Goal: Information Seeking & Learning: Find specific fact

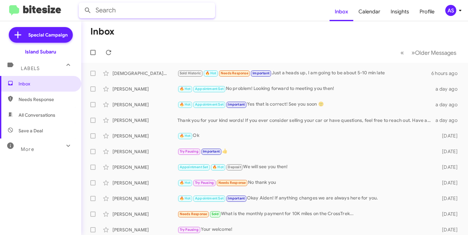
click at [121, 8] on input "text" at bounding box center [147, 11] width 137 height 16
type input "[PERSON_NAME]"
click at [81, 4] on button at bounding box center [87, 10] width 13 height 13
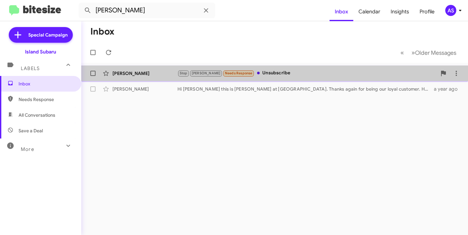
click at [160, 76] on div "[PERSON_NAME]" at bounding box center [145, 73] width 65 height 7
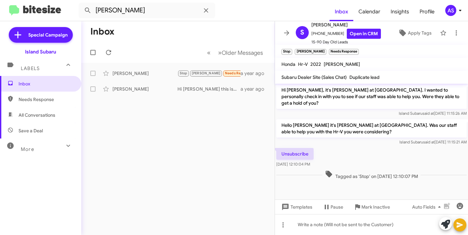
scroll to position [440, 0]
click at [136, 92] on div "[PERSON_NAME] Hi [PERSON_NAME] this is [PERSON_NAME] at [GEOGRAPHIC_DATA]. Than…" at bounding box center [178, 88] width 183 height 13
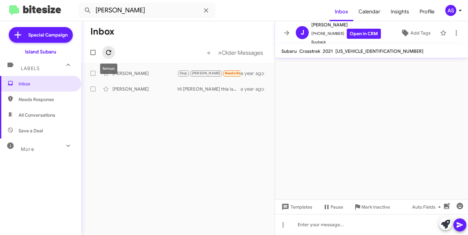
click at [111, 46] on button at bounding box center [108, 52] width 13 height 13
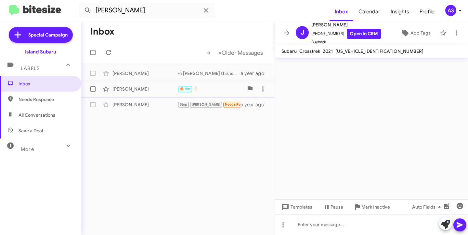
click at [144, 87] on div "[PERSON_NAME]" at bounding box center [145, 89] width 65 height 7
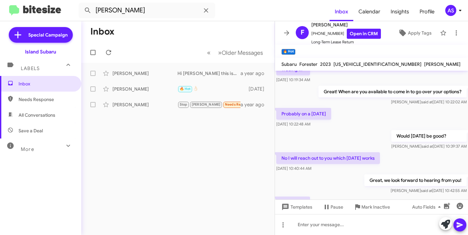
scroll to position [137, 0]
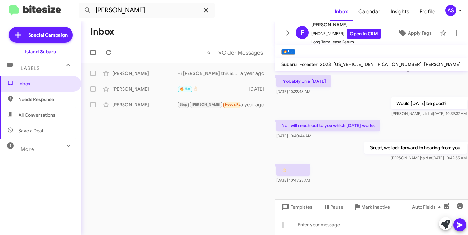
click at [205, 5] on button at bounding box center [206, 10] width 13 height 13
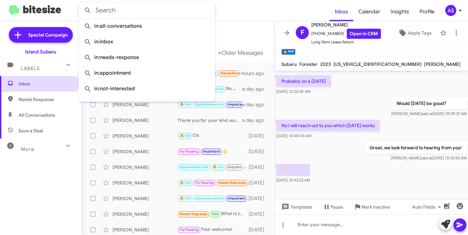
click at [27, 87] on span "Inbox" at bounding box center [40, 84] width 81 height 16
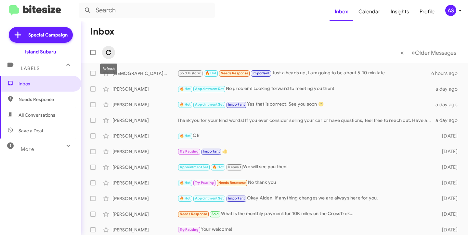
click at [108, 53] on icon at bounding box center [109, 52] width 8 height 8
